Goal: Navigation & Orientation: Find specific page/section

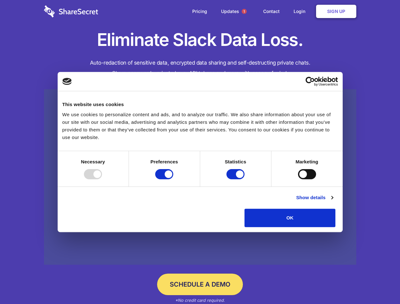
click at [102, 179] on div at bounding box center [93, 174] width 18 height 10
click at [173, 179] on input "Preferences" at bounding box center [164, 174] width 18 height 10
checkbox input "false"
click at [236, 179] on input "Statistics" at bounding box center [235, 174] width 18 height 10
checkbox input "false"
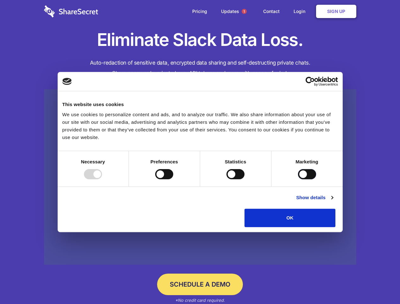
click at [298, 179] on input "Marketing" at bounding box center [307, 174] width 18 height 10
checkbox input "true"
click at [332, 201] on link "Show details" at bounding box center [314, 198] width 37 height 8
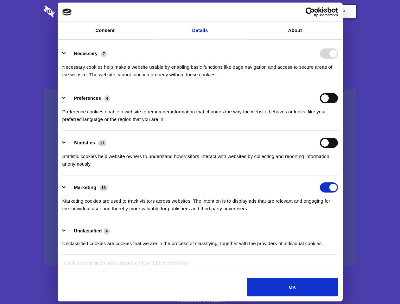
click at [338, 86] on li "Necessary 7 Necessary cookies help make a website usable by enabling basic func…" at bounding box center [199, 63] width 275 height 45
click at [244, 11] on span "1" at bounding box center [243, 11] width 5 height 5
